Goal: Task Accomplishment & Management: Manage account settings

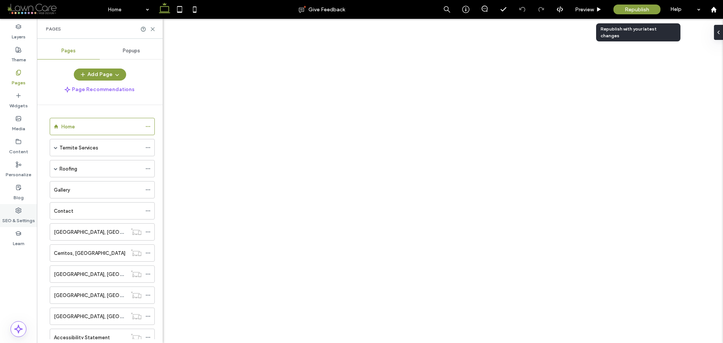
click at [17, 213] on label "SEO & Settings" at bounding box center [18, 218] width 33 height 11
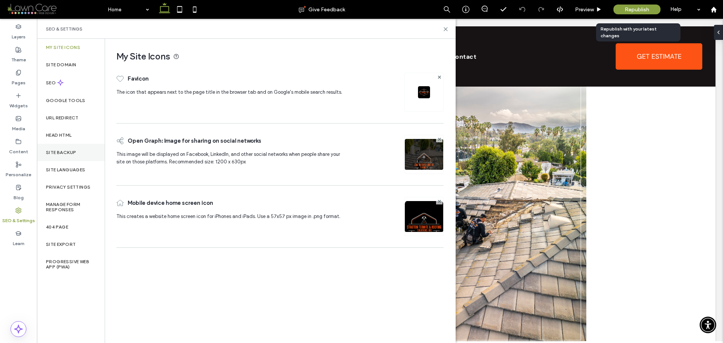
click at [72, 151] on label "Site Backup" at bounding box center [61, 152] width 30 height 5
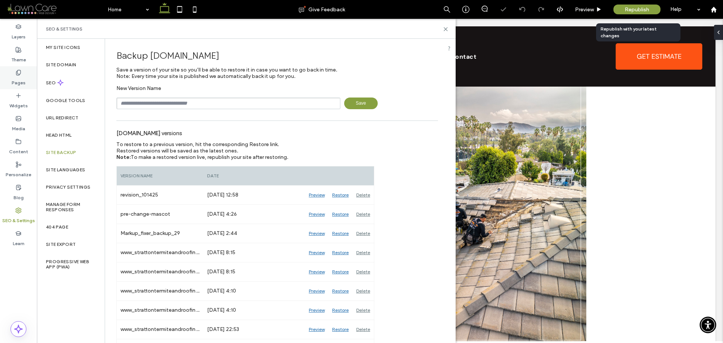
click at [15, 79] on label "Pages" at bounding box center [19, 81] width 14 height 11
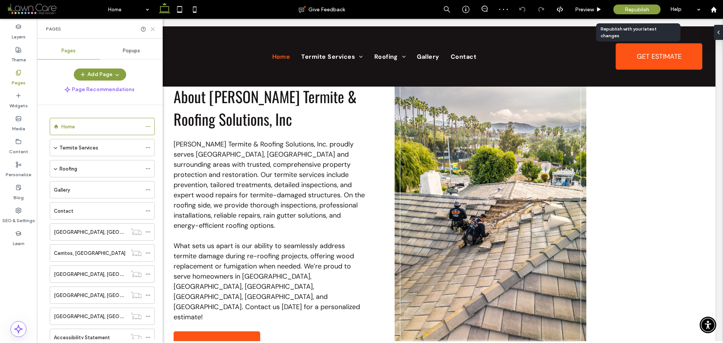
click at [153, 28] on icon at bounding box center [153, 29] width 6 height 6
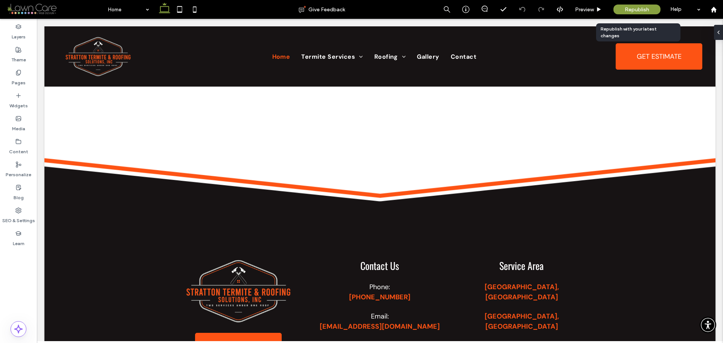
scroll to position [2146, 0]
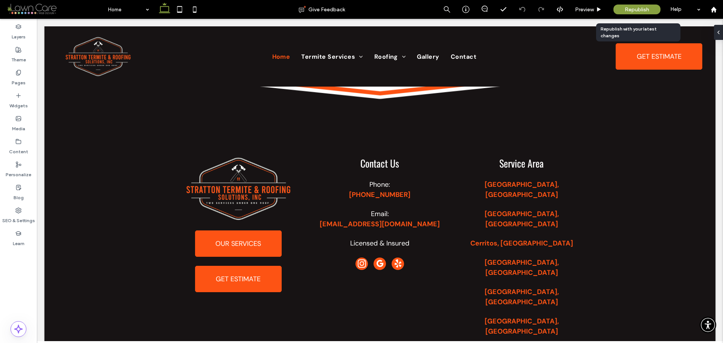
drag, startPoint x: 722, startPoint y: 171, endPoint x: 685, endPoint y: 360, distance: 193.1
click at [595, 11] on div "Preview" at bounding box center [588, 9] width 38 height 6
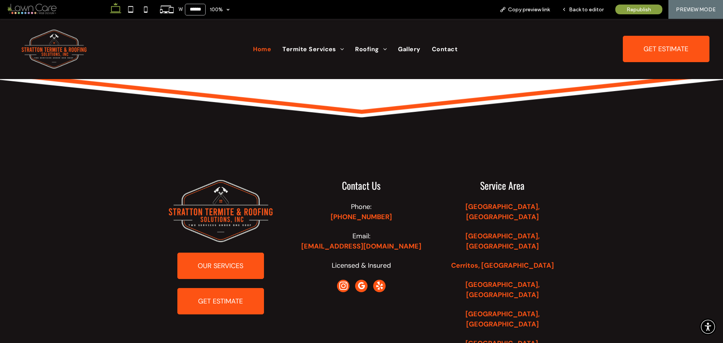
scroll to position [2197, 0]
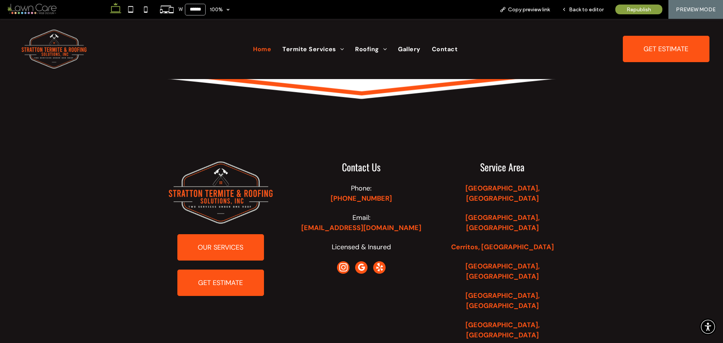
click at [342, 261] on span "instagram" at bounding box center [343, 267] width 12 height 12
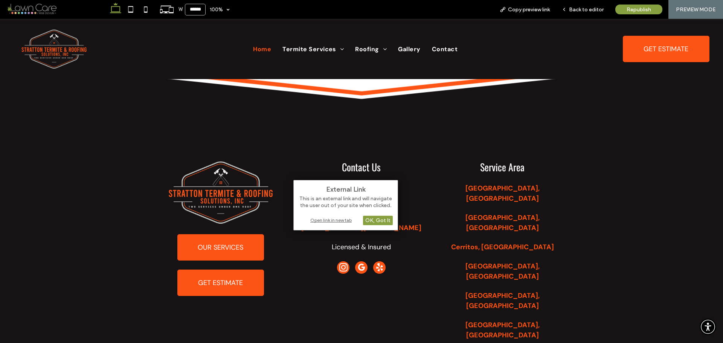
click at [344, 222] on div "Open link in new tab" at bounding box center [346, 220] width 94 height 8
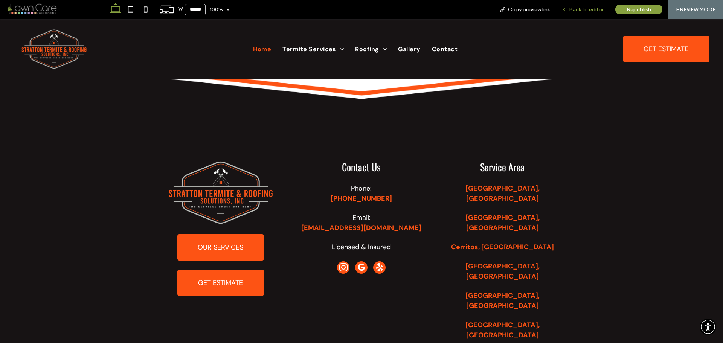
click at [583, 11] on span "Back to editor" at bounding box center [586, 9] width 35 height 6
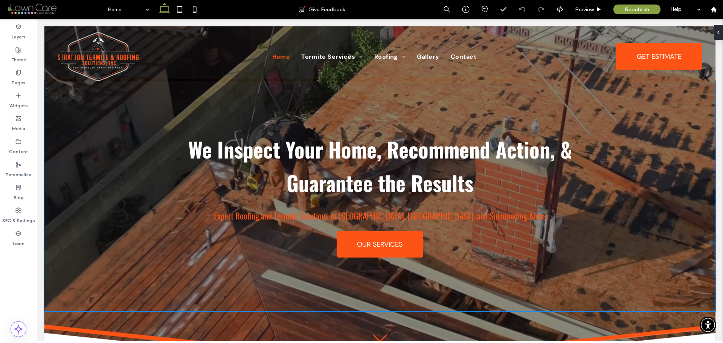
click at [81, 139] on div "We Inspect Your Home, Recommend Action, & Guarantee the Results Expert Roofing …" at bounding box center [379, 195] width 671 height 231
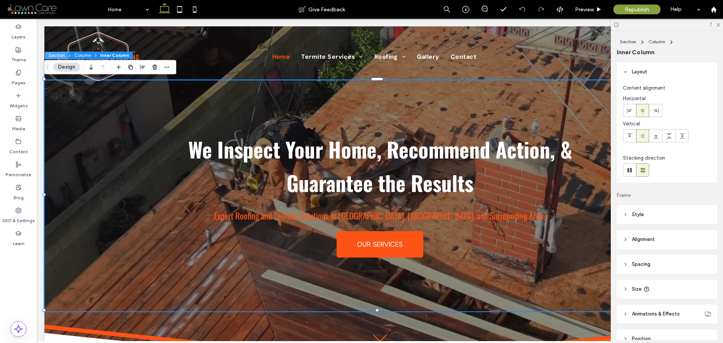
click at [61, 54] on button "Section" at bounding box center [56, 56] width 23 height 8
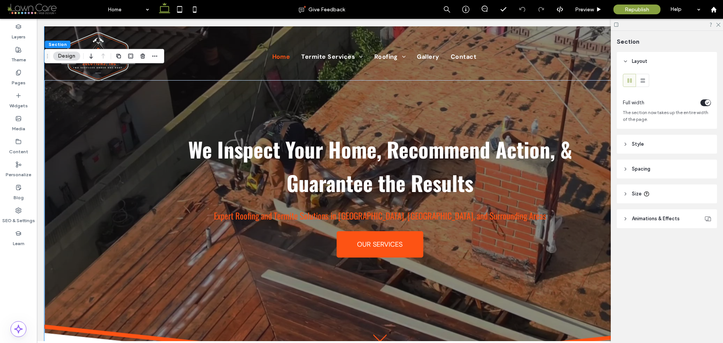
click at [647, 142] on header "Style" at bounding box center [667, 144] width 100 height 19
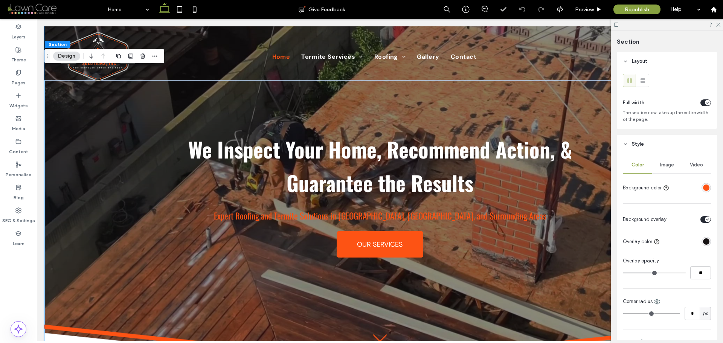
click at [670, 168] on span "Image" at bounding box center [667, 165] width 14 height 6
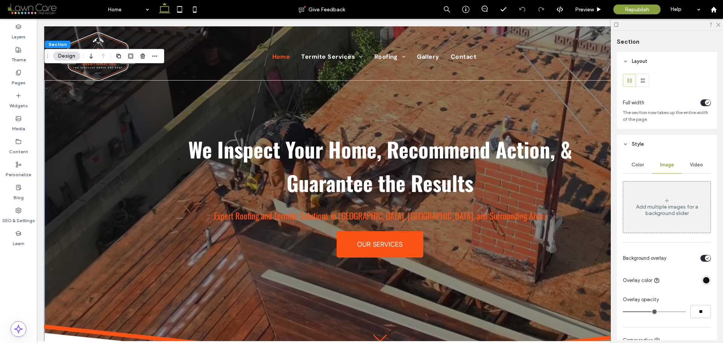
click at [692, 169] on div "Video" at bounding box center [695, 165] width 29 height 17
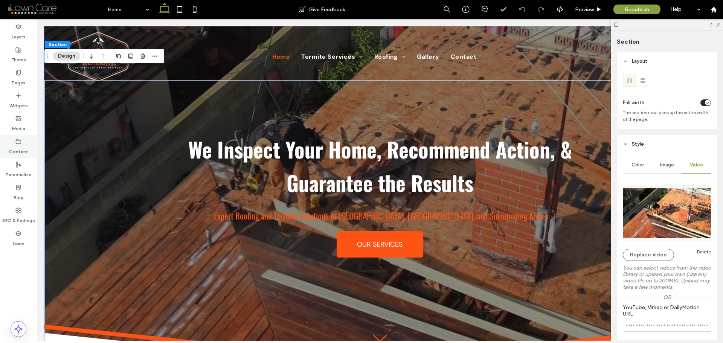
click at [22, 147] on label "Content" at bounding box center [18, 150] width 19 height 11
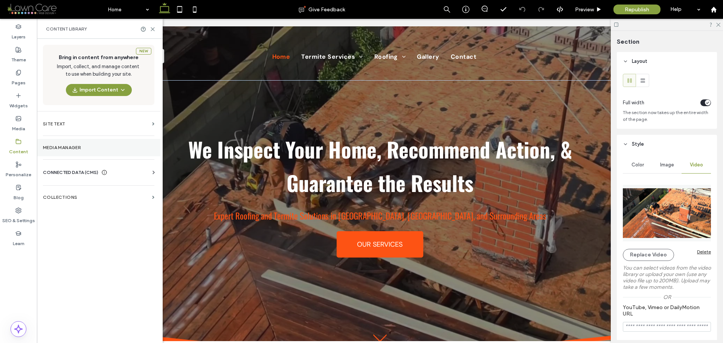
click at [63, 149] on label "Media Manager" at bounding box center [98, 147] width 111 height 5
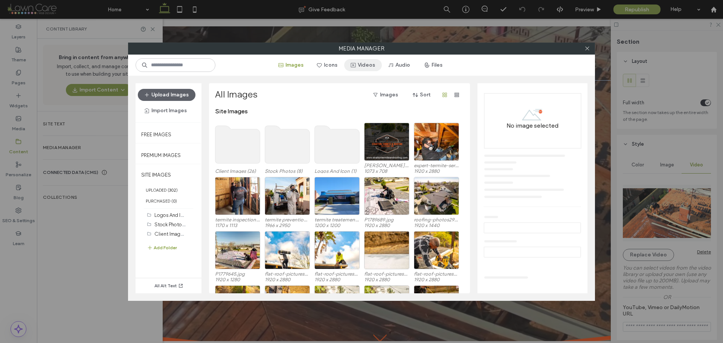
click at [364, 66] on button "Videos" at bounding box center [363, 65] width 38 height 12
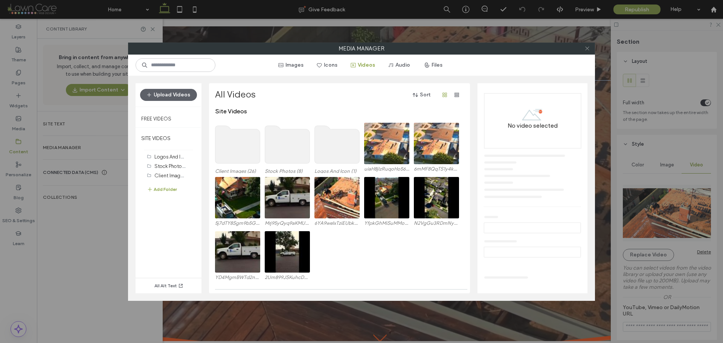
click at [586, 49] on icon at bounding box center [587, 49] width 6 height 6
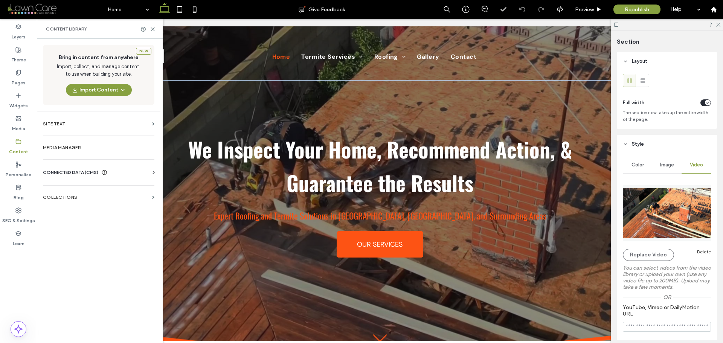
click at [156, 30] on div "Content Library" at bounding box center [100, 29] width 126 height 20
click at [154, 29] on icon at bounding box center [153, 29] width 6 height 6
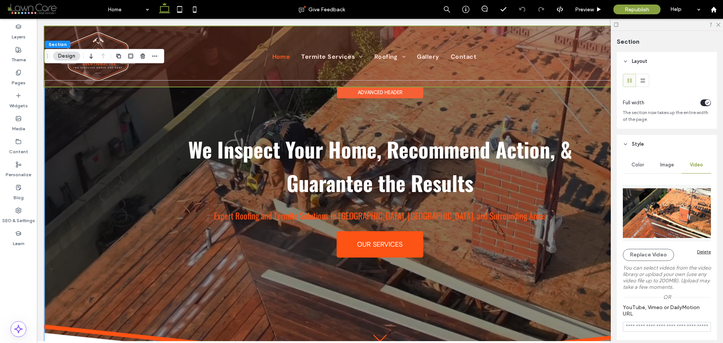
click at [101, 69] on div at bounding box center [379, 56] width 671 height 60
click at [101, 69] on img at bounding box center [98, 56] width 82 height 51
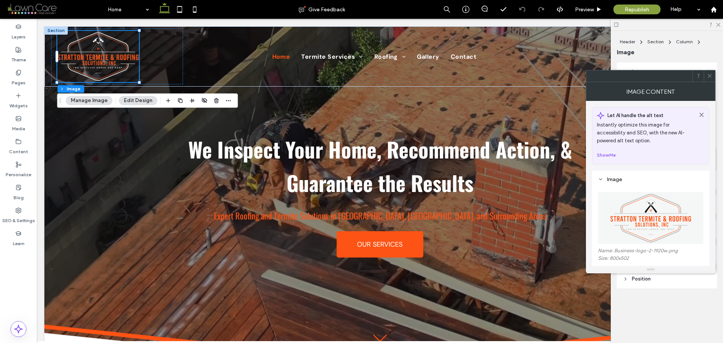
scroll to position [151, 0]
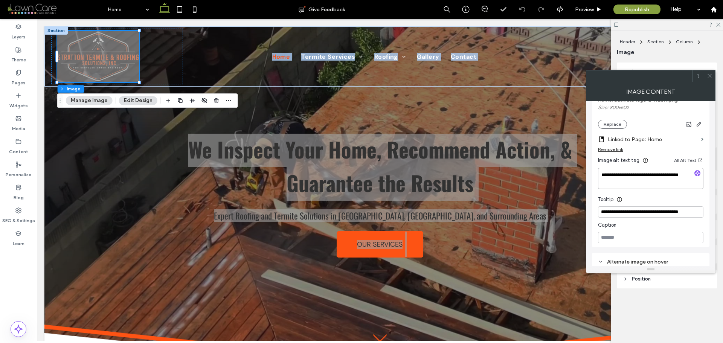
click at [653, 182] on textarea "**********" at bounding box center [650, 178] width 105 height 21
click at [635, 214] on input "**********" at bounding box center [650, 211] width 105 height 11
click at [612, 210] on input "**********" at bounding box center [650, 211] width 105 height 11
click at [708, 78] on icon at bounding box center [710, 76] width 6 height 6
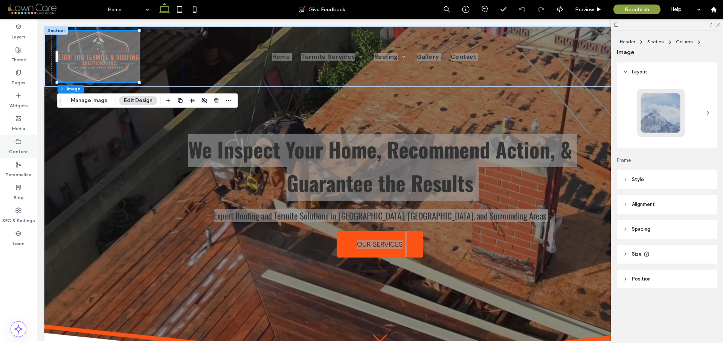
click at [16, 145] on label "Content" at bounding box center [18, 150] width 19 height 11
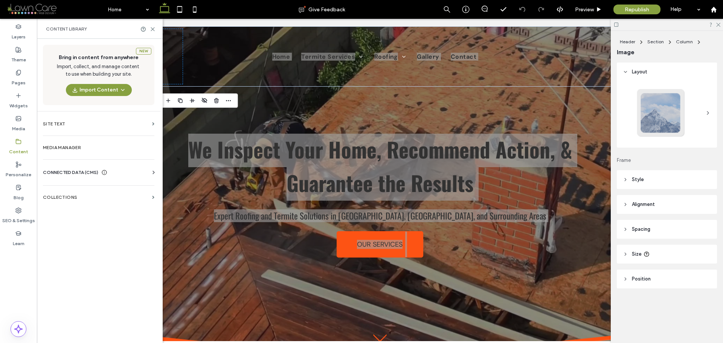
click at [73, 158] on div "New Bring in content from anywhere Import, collect, and manage content to use w…" at bounding box center [98, 190] width 123 height 303
click at [79, 146] on label "Media Manager" at bounding box center [98, 147] width 111 height 5
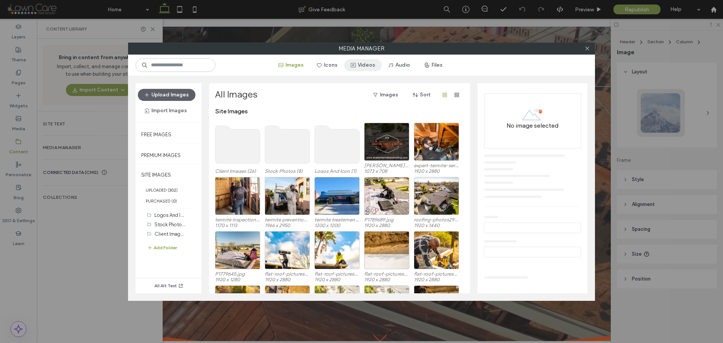
click at [364, 68] on button "Videos" at bounding box center [363, 65] width 38 height 12
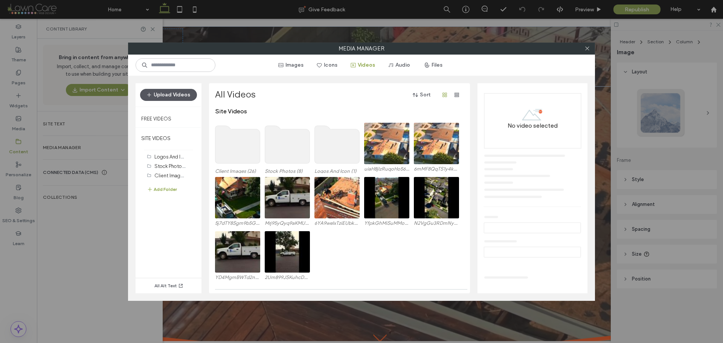
click at [172, 93] on button "Upload Videos" at bounding box center [168, 95] width 57 height 12
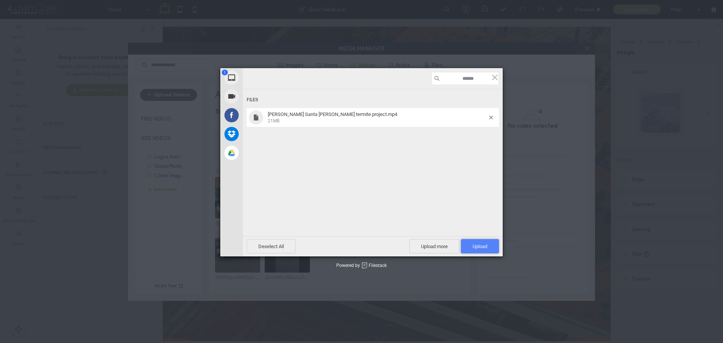
click at [480, 247] on span "Upload 1" at bounding box center [479, 247] width 15 height 6
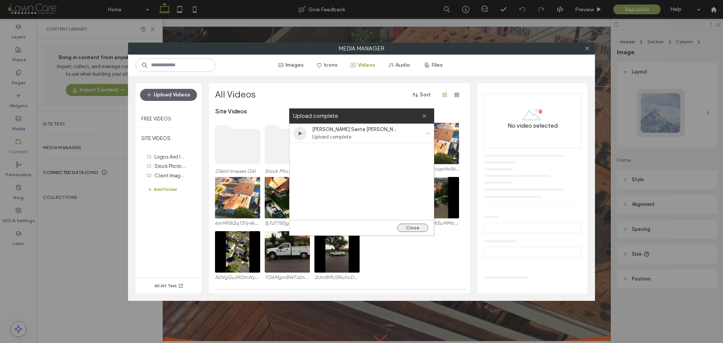
click at [415, 225] on button "Close" at bounding box center [412, 228] width 31 height 8
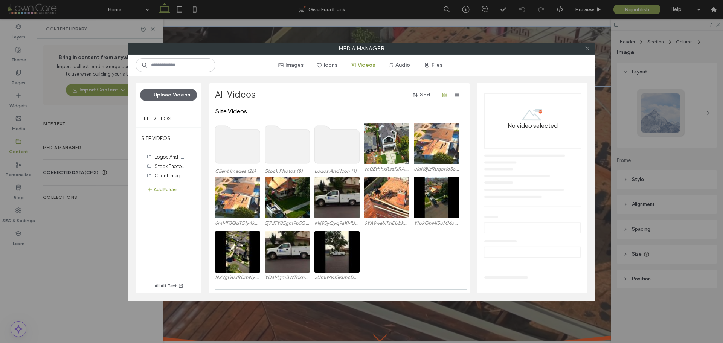
click at [586, 50] on icon at bounding box center [587, 49] width 6 height 6
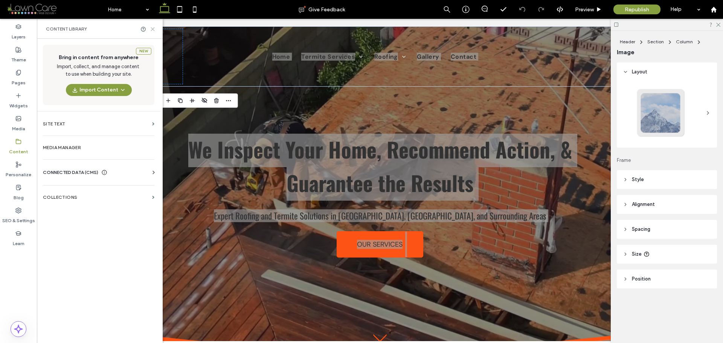
click at [154, 32] on icon at bounding box center [153, 29] width 6 height 6
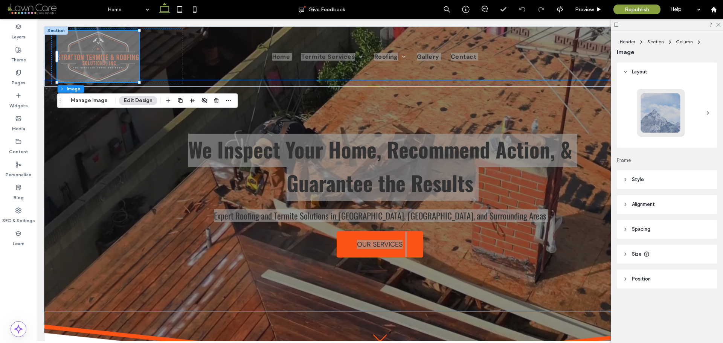
click at [60, 155] on div "We Inspect Your Home, Recommend Action, & Guarantee the Results Expert Roofing …" at bounding box center [379, 195] width 671 height 231
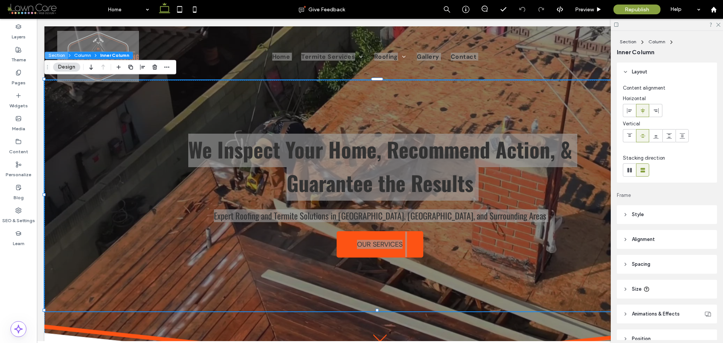
click at [58, 55] on button "Section" at bounding box center [56, 56] width 23 height 8
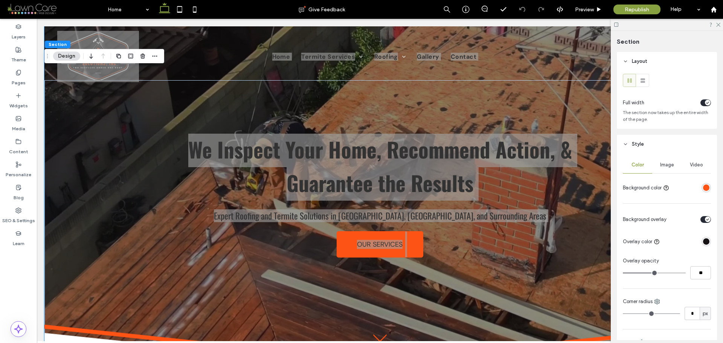
click at [690, 168] on div "Video" at bounding box center [695, 165] width 29 height 17
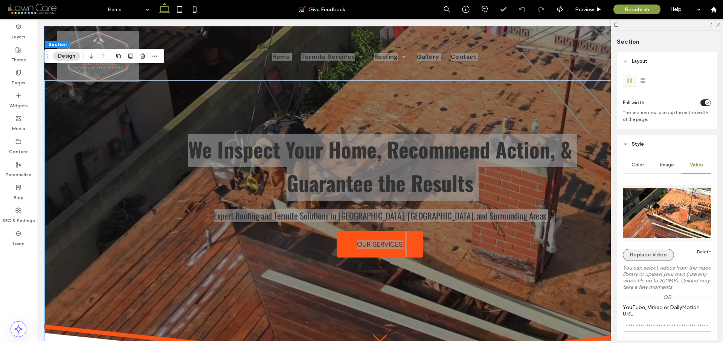
click at [652, 254] on button "Replace Video" at bounding box center [648, 255] width 51 height 12
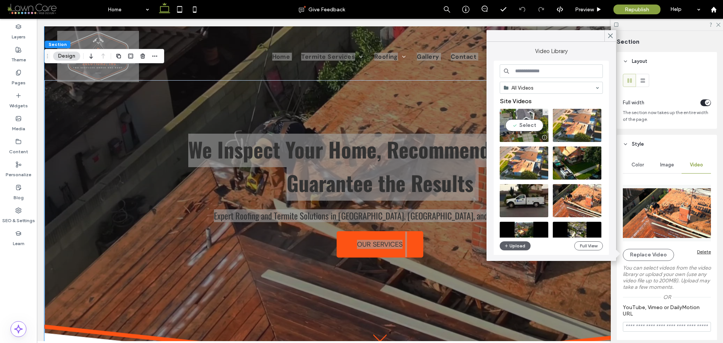
click at [527, 127] on video at bounding box center [524, 125] width 49 height 33
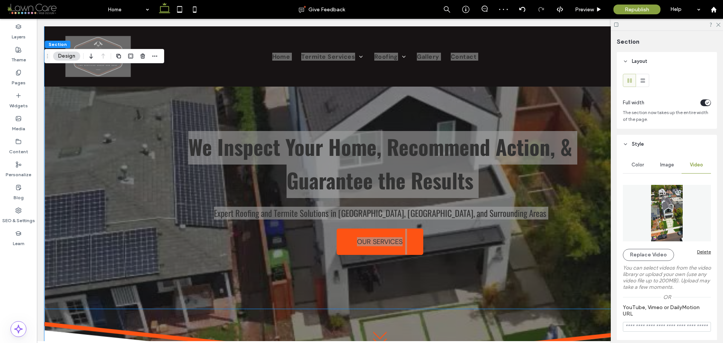
scroll to position [0, 0]
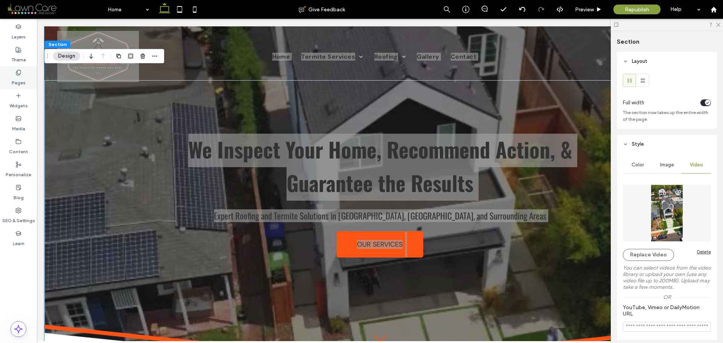
click at [20, 79] on label "Pages" at bounding box center [19, 81] width 14 height 11
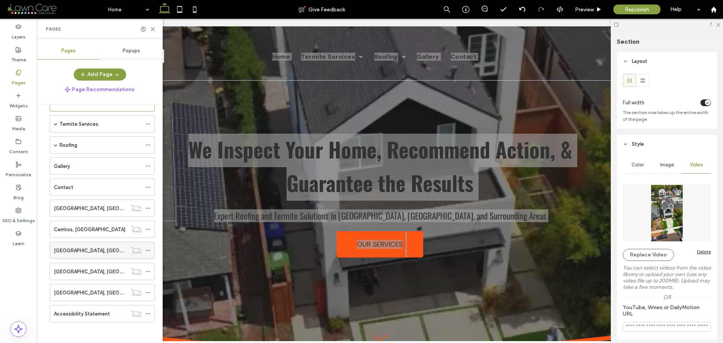
scroll to position [26, 0]
click at [84, 204] on label "Los Angeles, CA" at bounding box center [105, 206] width 103 height 13
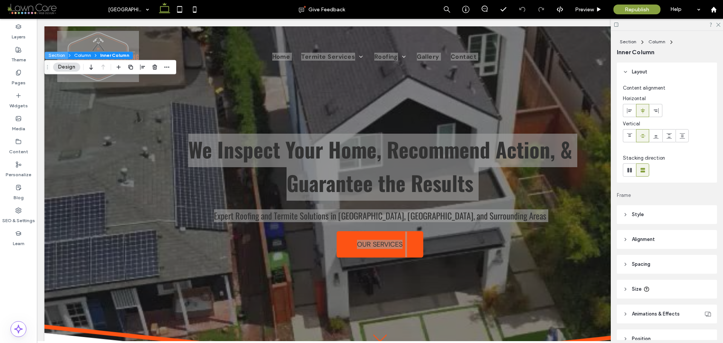
click at [58, 53] on button "Section" at bounding box center [56, 56] width 23 height 8
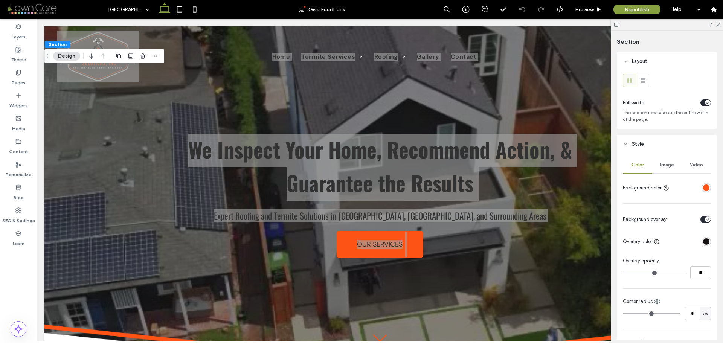
click at [687, 168] on div "Video" at bounding box center [695, 165] width 29 height 17
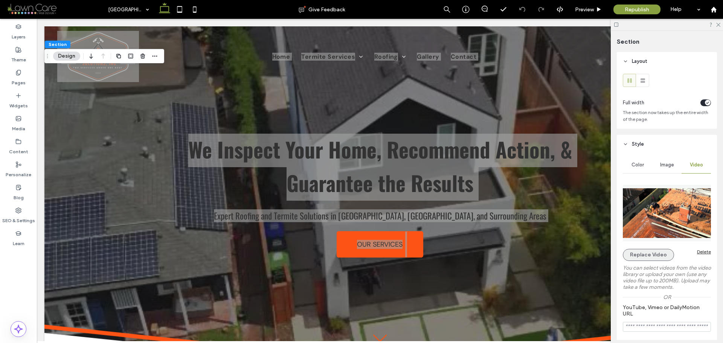
click at [652, 251] on button "Replace Video" at bounding box center [648, 255] width 51 height 12
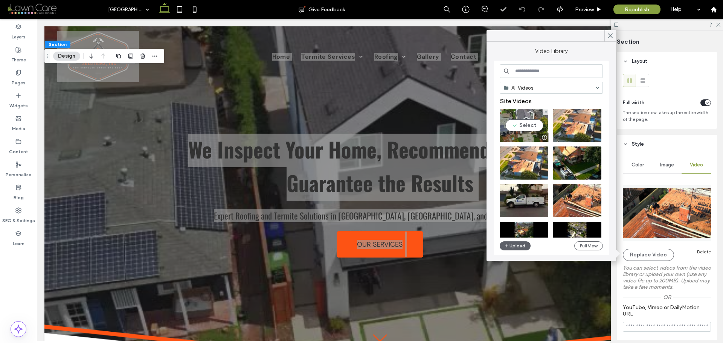
click at [522, 126] on video at bounding box center [524, 125] width 49 height 33
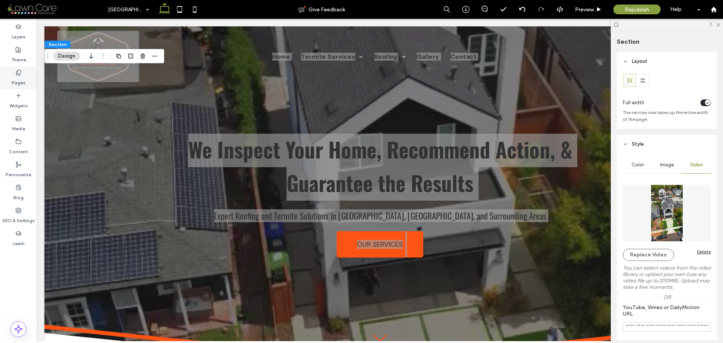
click at [19, 73] on icon at bounding box center [18, 73] width 6 height 6
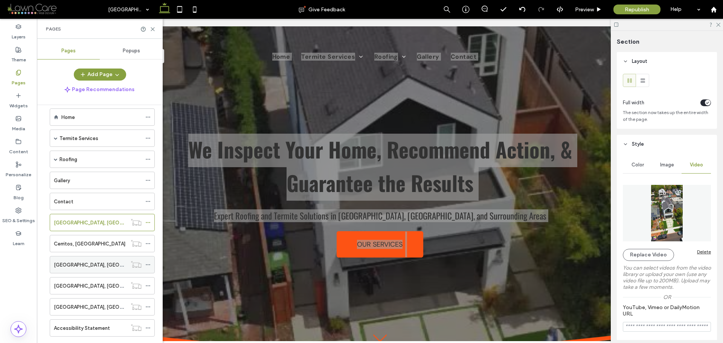
scroll to position [26, 0]
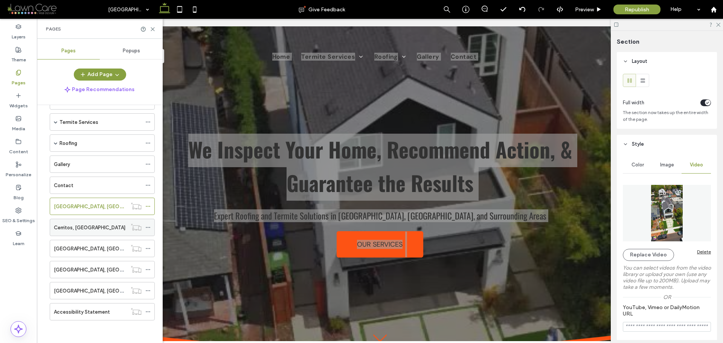
click at [81, 232] on div "Cerritos, CA" at bounding box center [90, 227] width 73 height 17
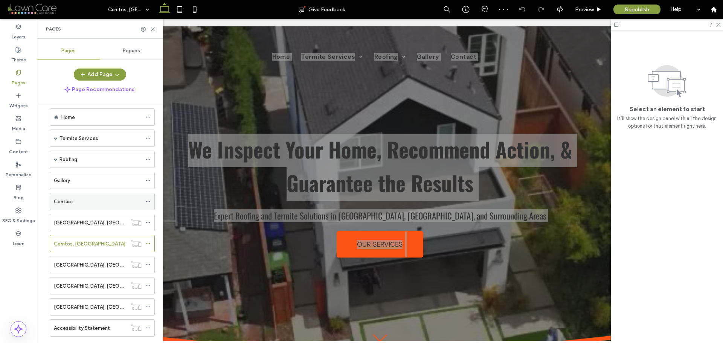
scroll to position [26, 0]
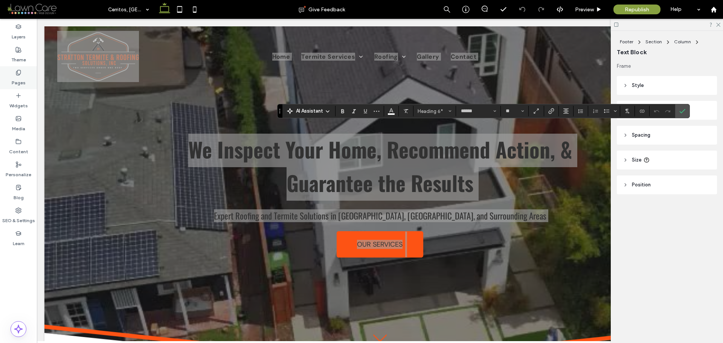
click at [17, 70] on icon at bounding box center [18, 73] width 6 height 6
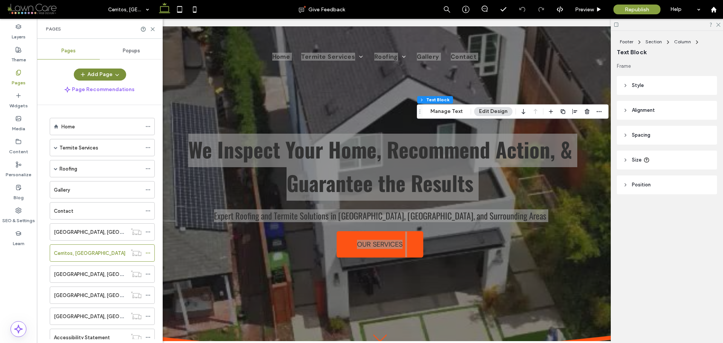
click at [111, 70] on button "Add Page" at bounding box center [100, 75] width 52 height 12
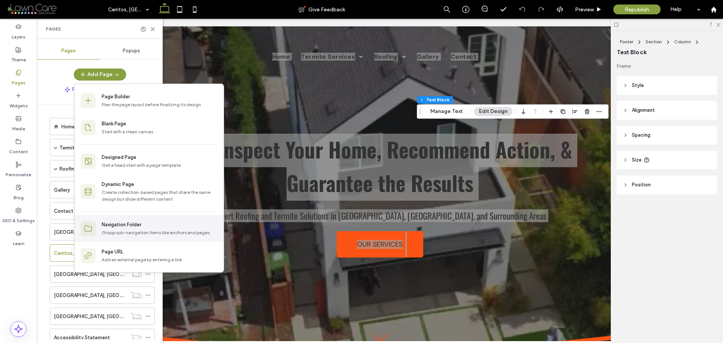
click at [122, 228] on div "Navigation Folder" at bounding box center [122, 225] width 40 height 8
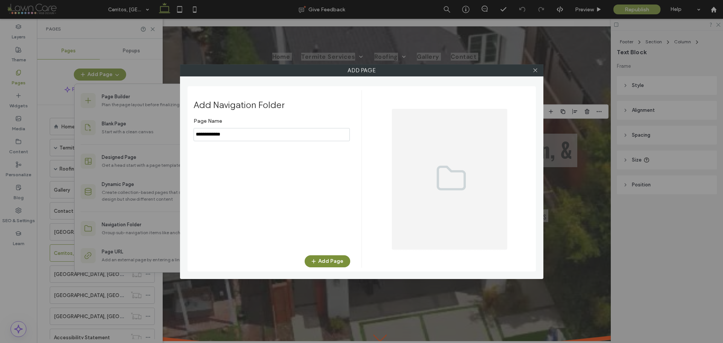
type input "**********"
click at [325, 262] on button "Add Page" at bounding box center [328, 261] width 46 height 12
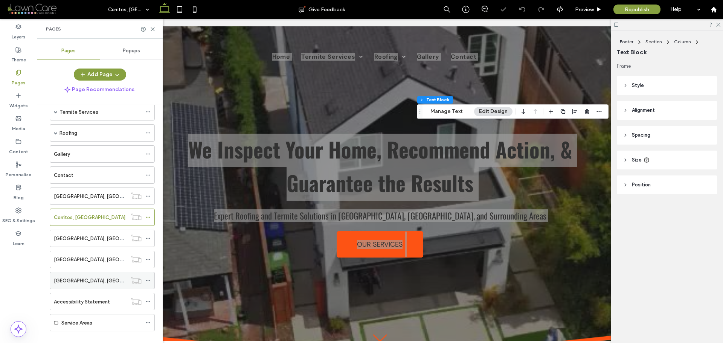
scroll to position [47, 0]
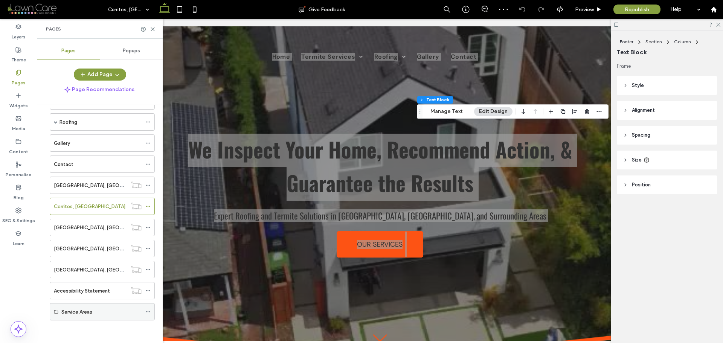
click at [146, 312] on use at bounding box center [148, 311] width 4 height 1
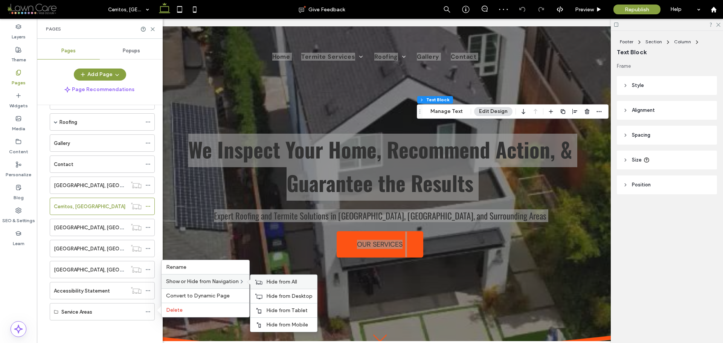
click at [271, 281] on span "Hide from All" at bounding box center [281, 282] width 31 height 6
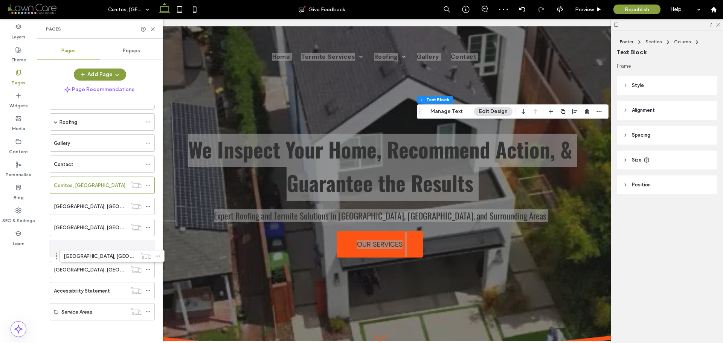
scroll to position [43, 0]
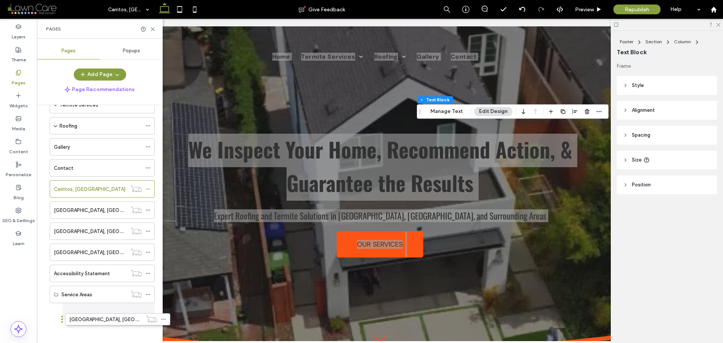
drag, startPoint x: 46, startPoint y: 185, endPoint x: 62, endPoint y: 322, distance: 137.5
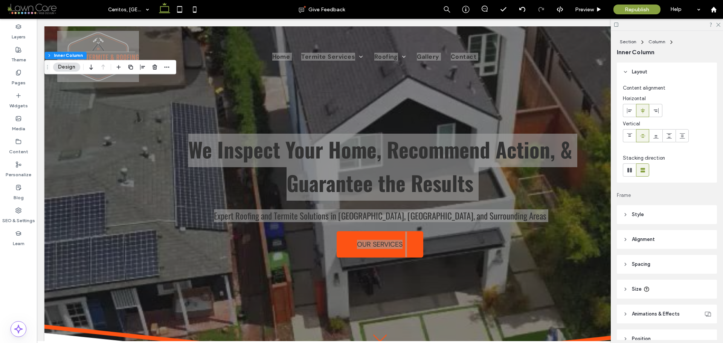
click at [646, 218] on header "Style" at bounding box center [667, 214] width 100 height 19
click at [698, 234] on span "Video" at bounding box center [696, 235] width 13 height 6
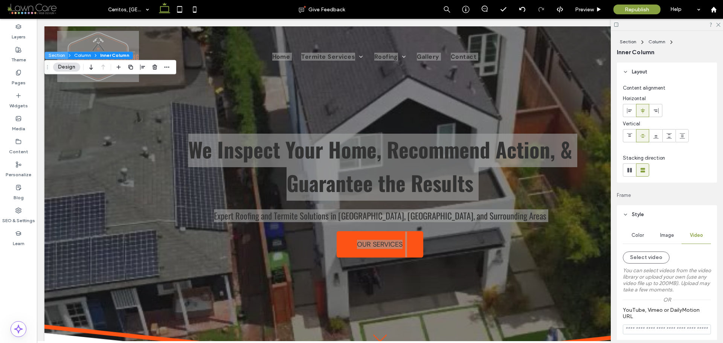
click at [62, 55] on button "Section" at bounding box center [56, 56] width 23 height 8
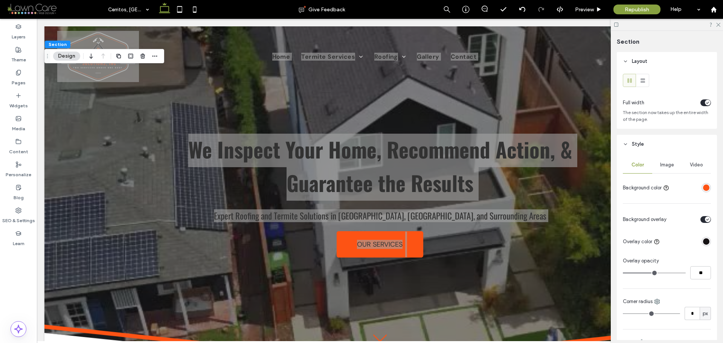
click at [700, 169] on div "Video" at bounding box center [695, 165] width 29 height 17
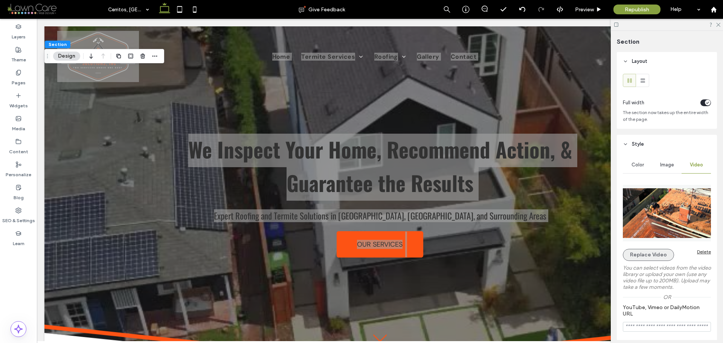
click at [653, 251] on button "Replace Video" at bounding box center [648, 255] width 51 height 12
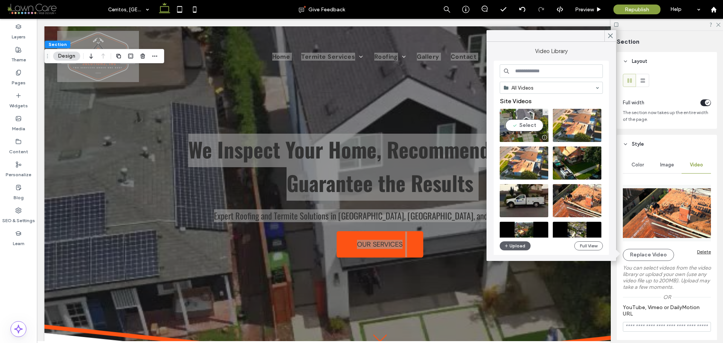
click at [530, 131] on video at bounding box center [524, 125] width 49 height 33
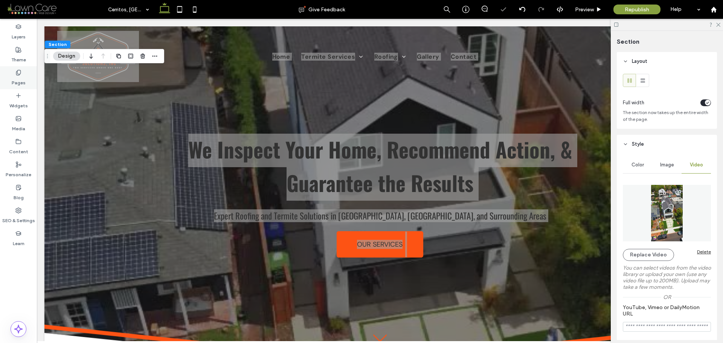
drag, startPoint x: 14, startPoint y: 68, endPoint x: 16, endPoint y: 72, distance: 4.1
click at [16, 72] on div "Pages" at bounding box center [18, 77] width 37 height 23
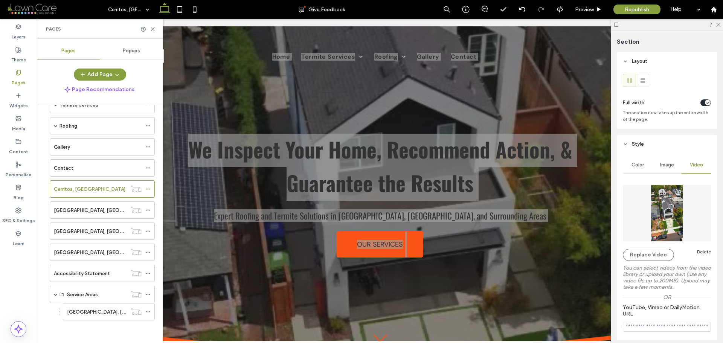
click at [46, 193] on div "Cerritos, CA" at bounding box center [100, 188] width 109 height 17
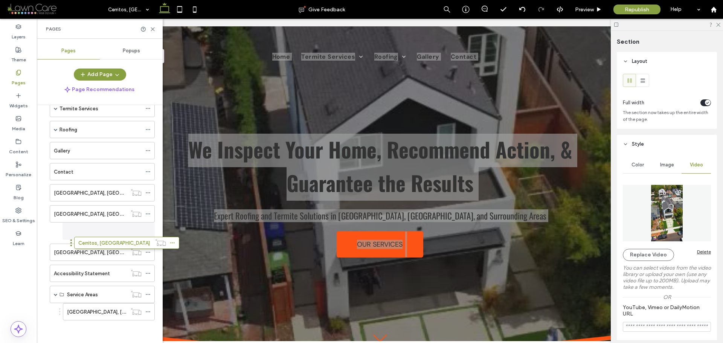
scroll to position [39, 0]
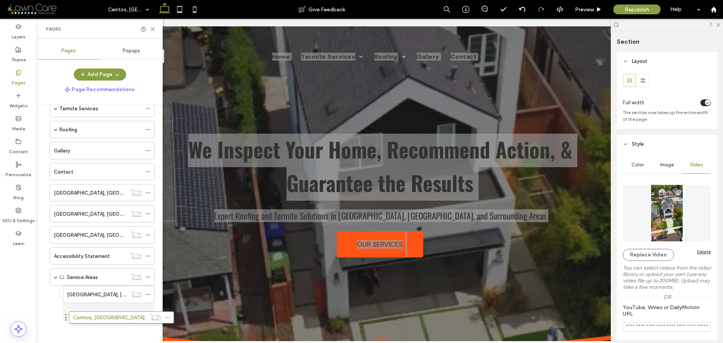
drag, startPoint x: 46, startPoint y: 189, endPoint x: 66, endPoint y: 320, distance: 132.4
click at [86, 195] on div "Anaheim, CA" at bounding box center [90, 193] width 73 height 8
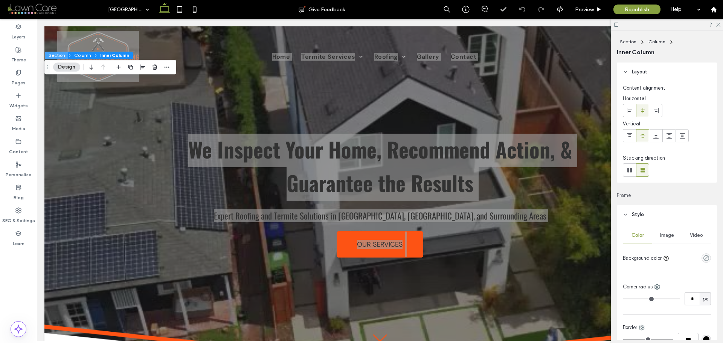
click at [59, 53] on button "Section" at bounding box center [56, 56] width 23 height 8
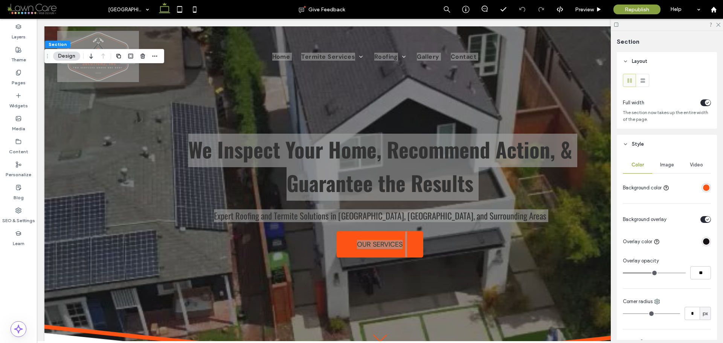
click at [690, 166] on span "Video" at bounding box center [696, 165] width 13 height 6
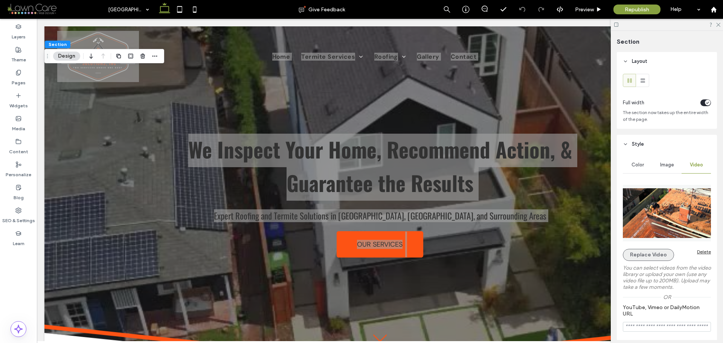
click at [658, 251] on button "Replace Video" at bounding box center [648, 255] width 51 height 12
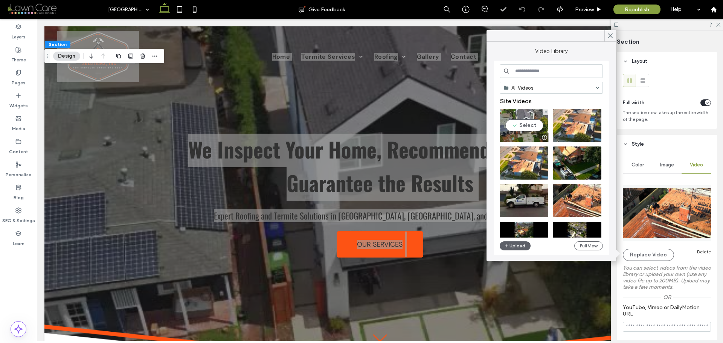
click at [526, 124] on video at bounding box center [524, 125] width 49 height 33
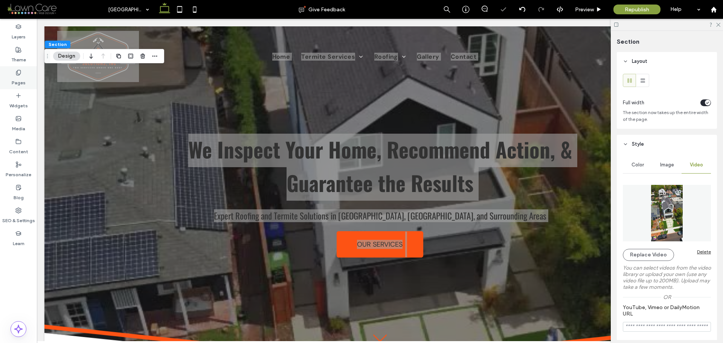
click at [15, 77] on label "Pages" at bounding box center [19, 81] width 14 height 11
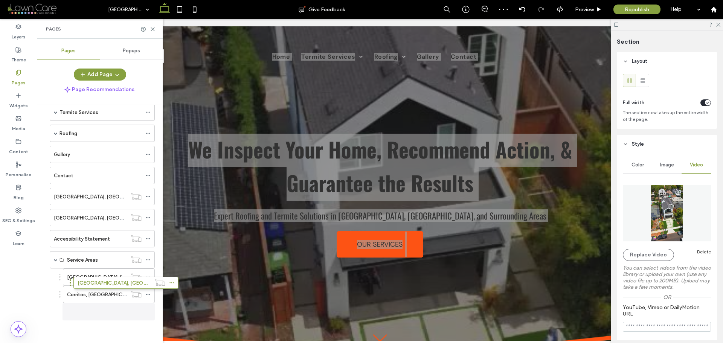
scroll to position [35, 0]
drag, startPoint x: 47, startPoint y: 192, endPoint x: 59, endPoint y: 307, distance: 115.0
click at [86, 197] on div "Orange, CA" at bounding box center [90, 197] width 73 height 8
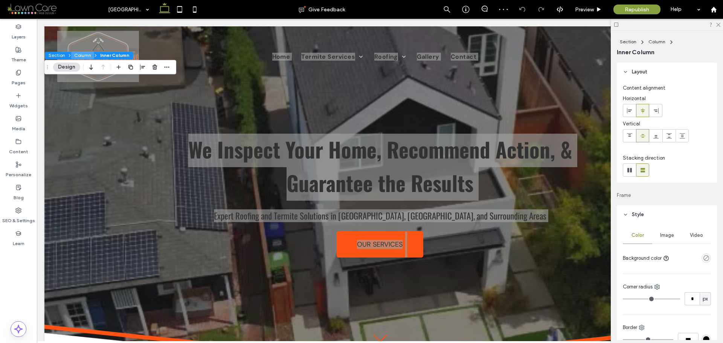
click at [76, 55] on button "Column" at bounding box center [82, 56] width 23 height 8
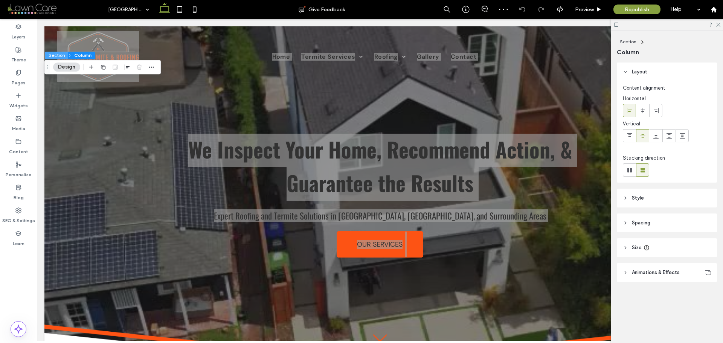
click at [56, 55] on button "Section" at bounding box center [56, 56] width 23 height 8
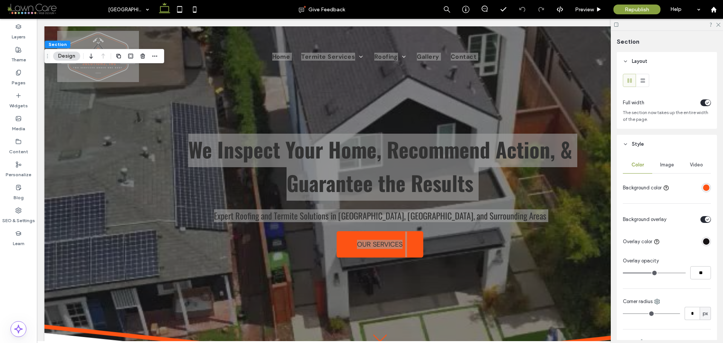
click at [698, 166] on span "Video" at bounding box center [696, 165] width 13 height 6
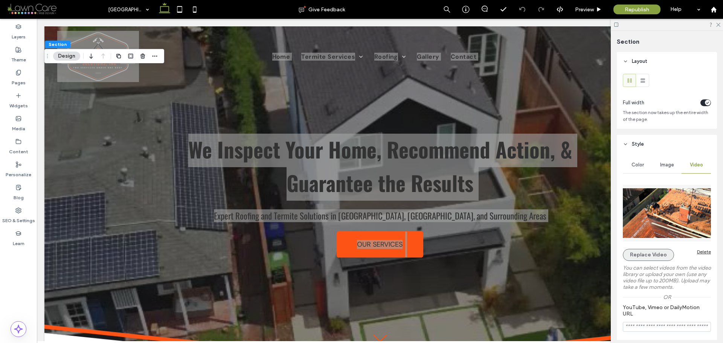
click at [649, 251] on button "Replace Video" at bounding box center [648, 255] width 51 height 12
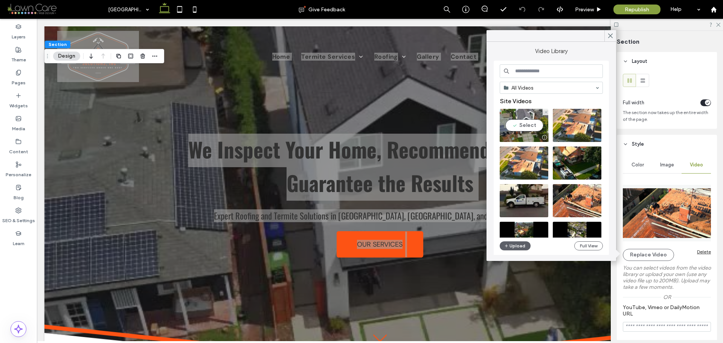
click at [524, 121] on video at bounding box center [524, 125] width 49 height 33
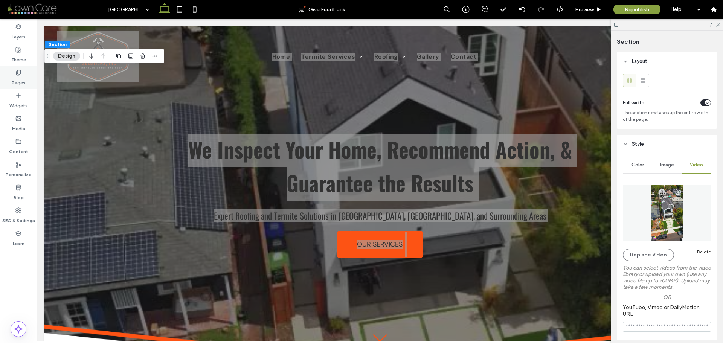
click at [27, 75] on div "Pages" at bounding box center [18, 77] width 37 height 23
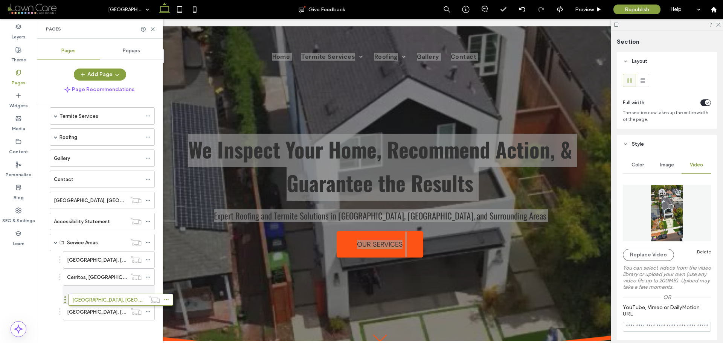
scroll to position [32, 0]
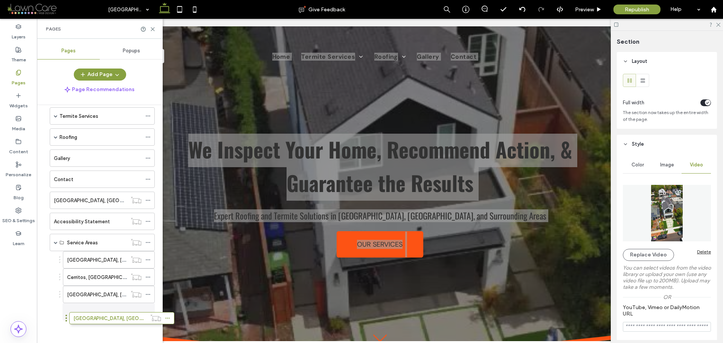
drag, startPoint x: 64, startPoint y: 293, endPoint x: 66, endPoint y: 320, distance: 27.5
click at [76, 201] on label "Los Alamitos, CA" at bounding box center [105, 200] width 103 height 13
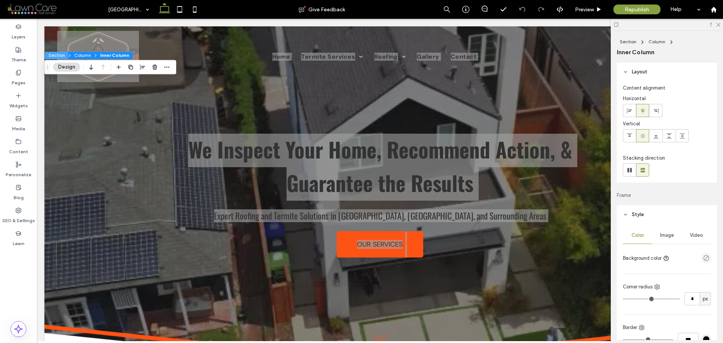
click at [59, 54] on button "Section" at bounding box center [56, 56] width 23 height 8
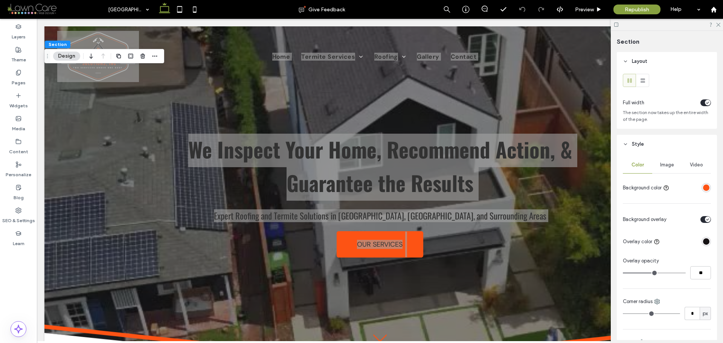
drag, startPoint x: 694, startPoint y: 165, endPoint x: 686, endPoint y: 169, distance: 8.9
click at [694, 164] on span "Video" at bounding box center [696, 165] width 13 height 6
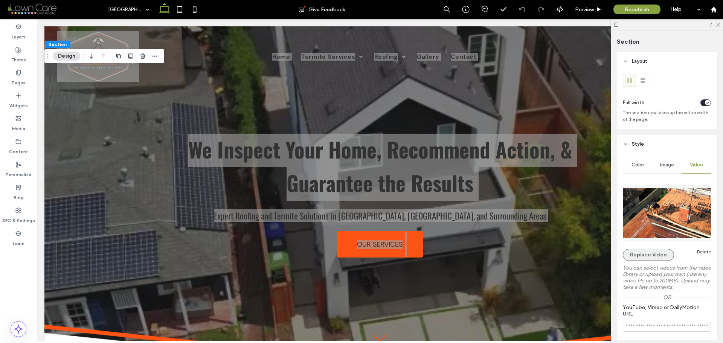
click at [643, 251] on button "Replace Video" at bounding box center [648, 255] width 51 height 12
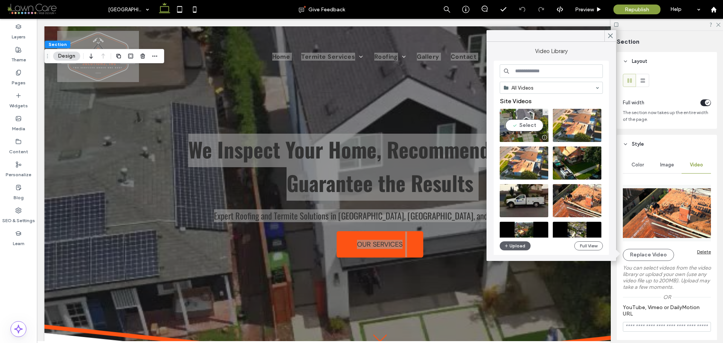
click at [521, 128] on video at bounding box center [524, 125] width 49 height 33
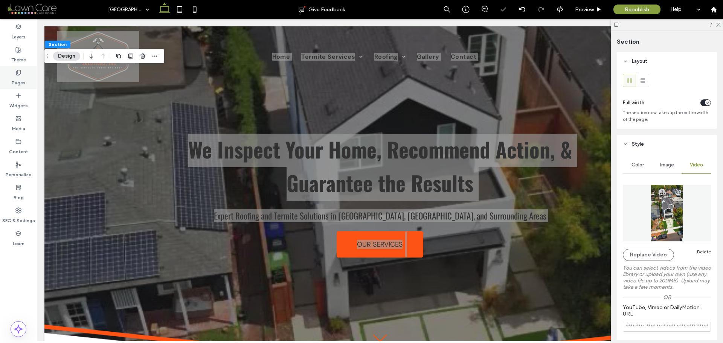
click at [24, 78] on label "Pages" at bounding box center [19, 81] width 14 height 11
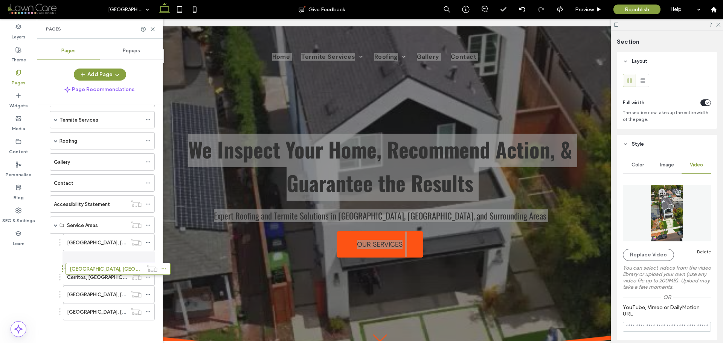
scroll to position [28, 0]
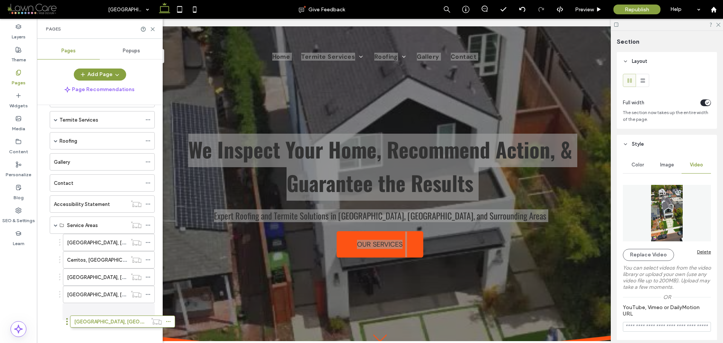
drag, startPoint x: 47, startPoint y: 201, endPoint x: 67, endPoint y: 320, distance: 121.5
click at [55, 228] on span at bounding box center [56, 225] width 4 height 17
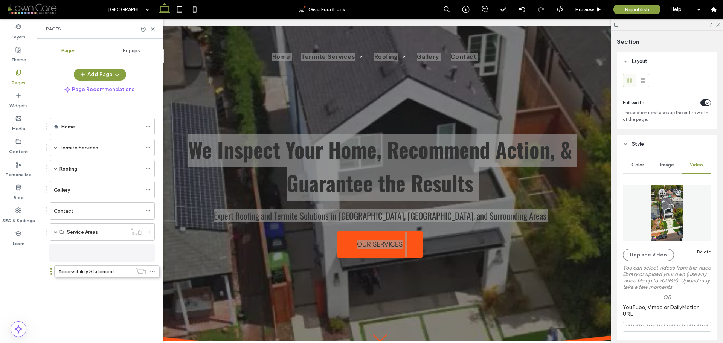
drag, startPoint x: 46, startPoint y: 232, endPoint x: 51, endPoint y: 274, distance: 42.4
click at [75, 283] on div "Home Termite Services Termite Inspections Termite Treatments Termite Prevention…" at bounding box center [104, 222] width 117 height 234
click at [90, 123] on div "Home" at bounding box center [101, 127] width 80 height 8
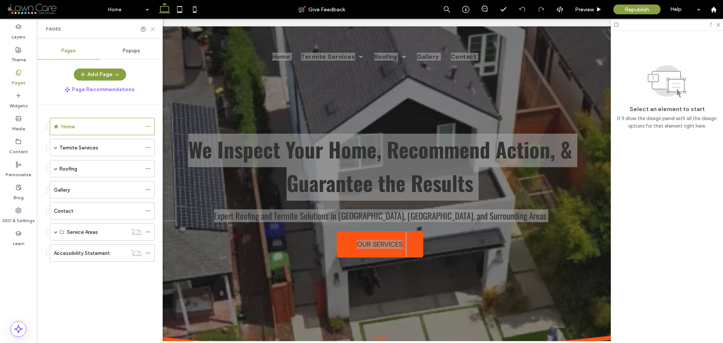
click at [150, 29] on icon at bounding box center [153, 29] width 6 height 6
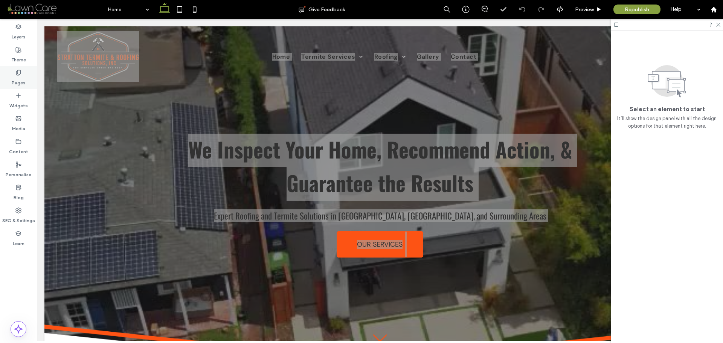
click at [14, 73] on div "Pages" at bounding box center [18, 77] width 37 height 23
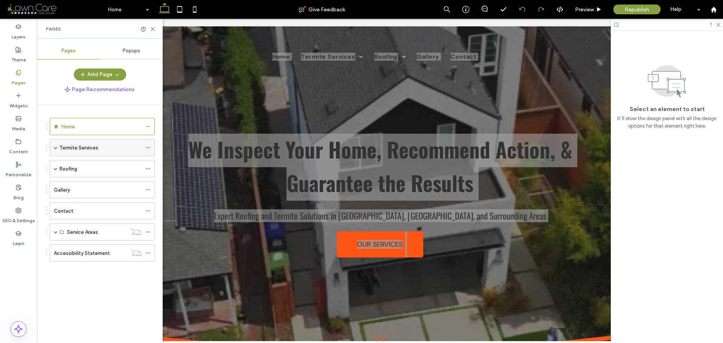
click at [56, 147] on span at bounding box center [56, 148] width 4 height 4
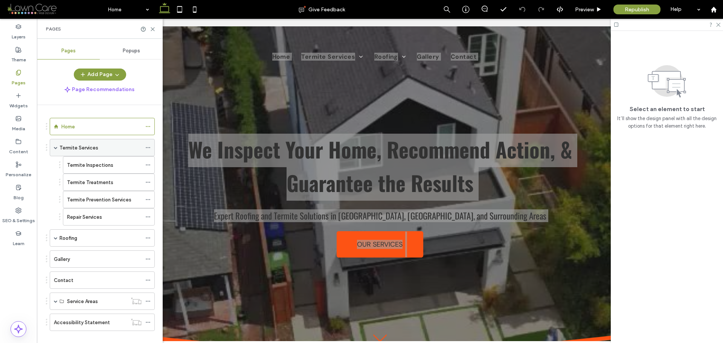
click at [72, 151] on label "Termite Services" at bounding box center [78, 147] width 39 height 13
click at [84, 126] on div "Home" at bounding box center [101, 127] width 80 height 8
click at [152, 29] on use at bounding box center [152, 28] width 3 height 3
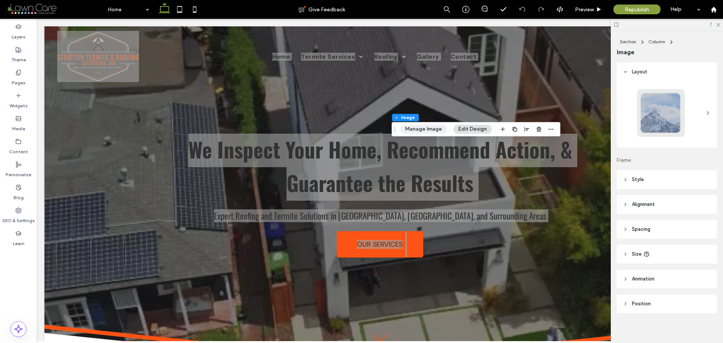
click at [424, 130] on button "Manage Image" at bounding box center [423, 129] width 47 height 9
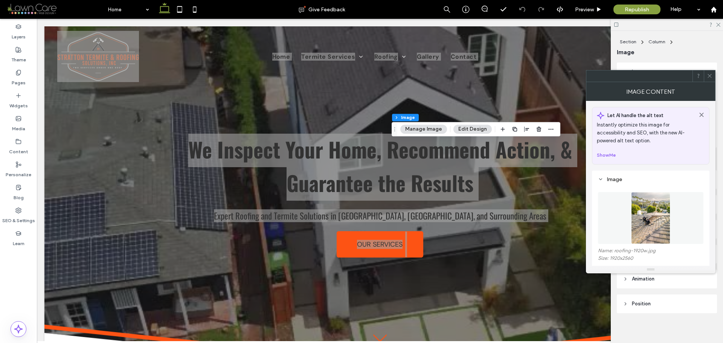
click at [638, 207] on img at bounding box center [650, 218] width 39 height 52
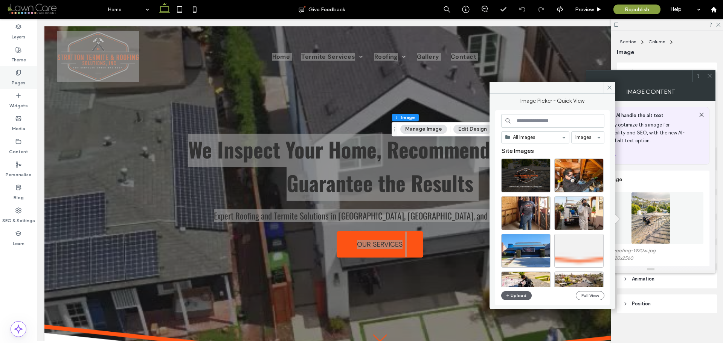
click at [20, 77] on label "Pages" at bounding box center [19, 81] width 14 height 11
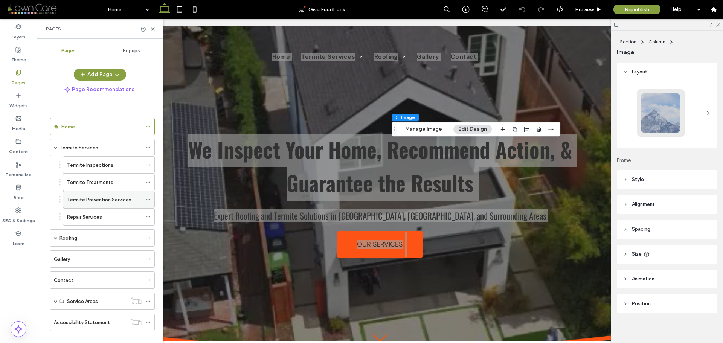
click at [117, 196] on label "Termite Prevention Services" at bounding box center [99, 199] width 64 height 13
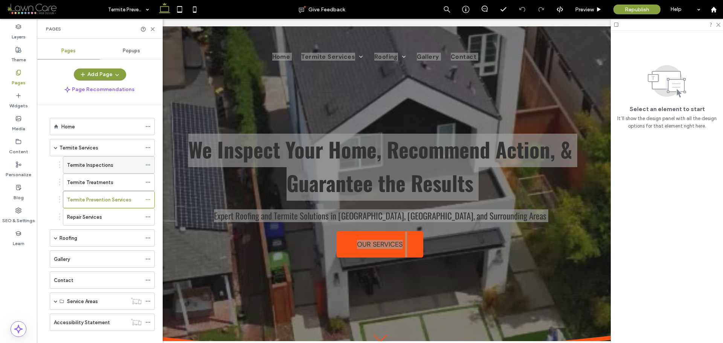
click at [99, 168] on label "Termite Inspections" at bounding box center [90, 164] width 46 height 13
click at [103, 125] on div "Home" at bounding box center [101, 127] width 80 height 8
click at [95, 151] on label "Termite Services" at bounding box center [78, 147] width 39 height 13
click at [104, 129] on div "Home" at bounding box center [101, 127] width 80 height 8
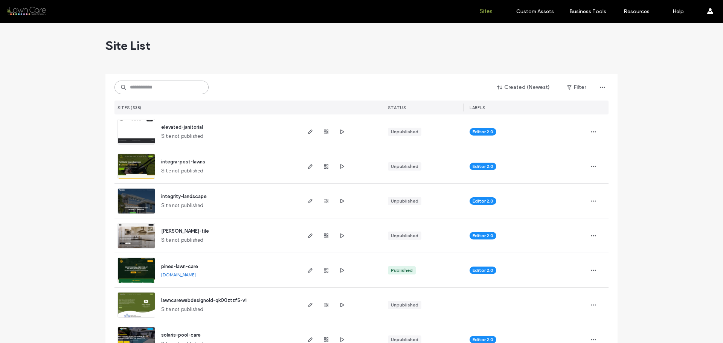
click at [166, 90] on input at bounding box center [161, 88] width 94 height 14
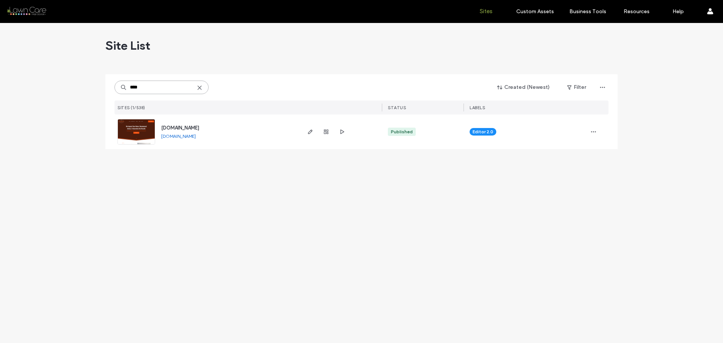
type input "****"
click at [187, 138] on link "[DOMAIN_NAME]" at bounding box center [178, 136] width 35 height 6
